Goal: Communication & Community: Ask a question

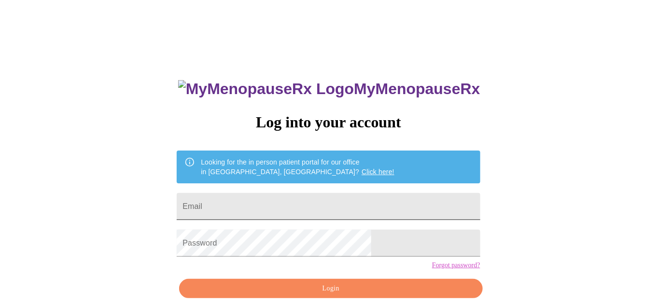
click at [271, 203] on input "Email" at bounding box center [328, 206] width 303 height 27
type input "[PERSON_NAME][EMAIL_ADDRESS][DOMAIN_NAME]"
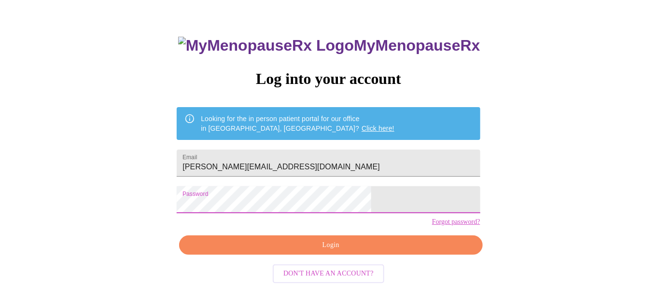
click at [336, 252] on span "Login" at bounding box center [330, 246] width 281 height 12
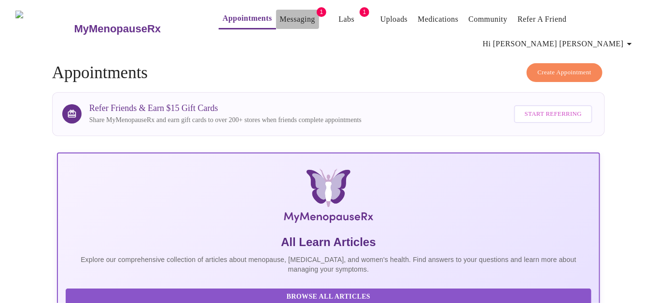
click at [280, 18] on link "Messaging" at bounding box center [297, 20] width 35 height 14
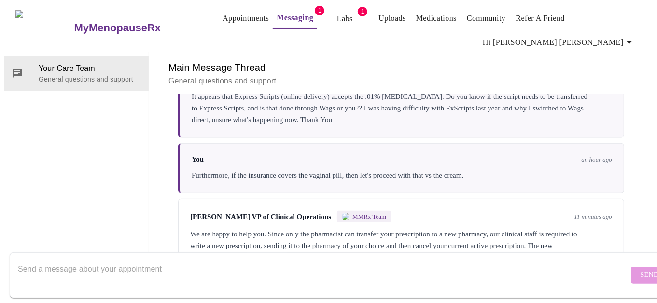
scroll to position [207, 0]
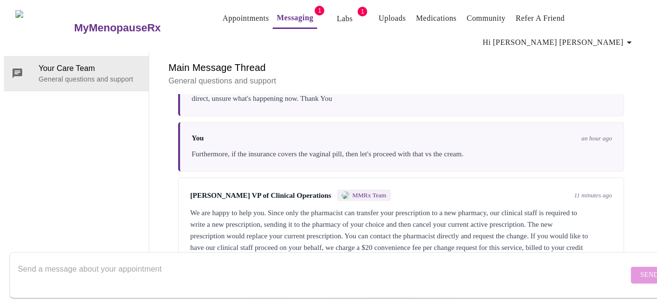
click at [167, 272] on textarea "Send a message about your appointment" at bounding box center [323, 275] width 611 height 31
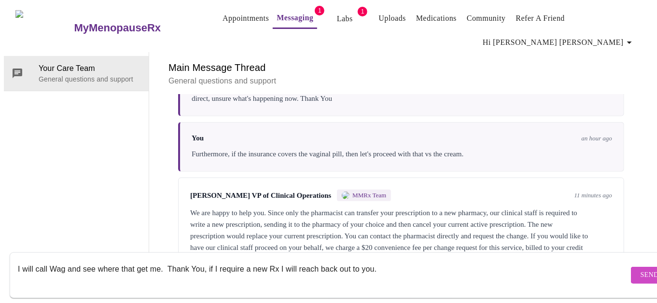
type textarea "I will call Wag and see where that get me. Thank You, if I require a new Rx I w…"
click at [641, 270] on span "Send" at bounding box center [650, 276] width 18 height 12
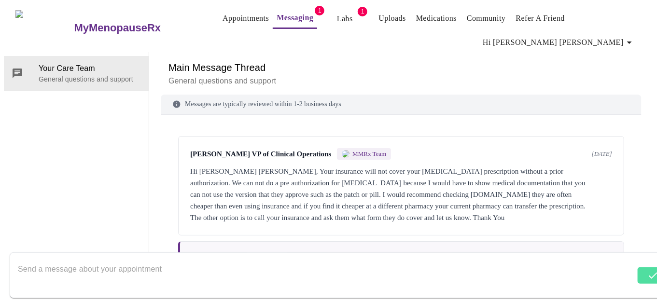
scroll to position [0, 0]
